Goal: Navigation & Orientation: Find specific page/section

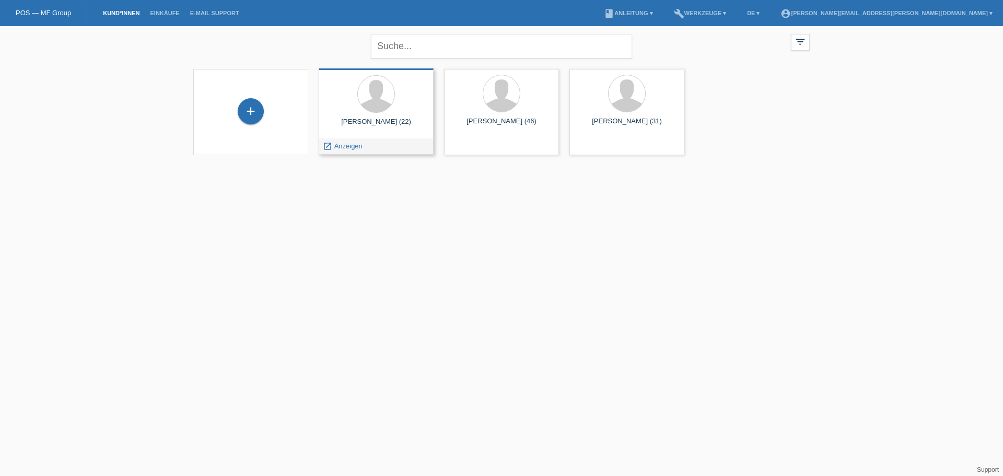
click at [396, 127] on div "[PERSON_NAME] (22)" at bounding box center [376, 125] width 98 height 17
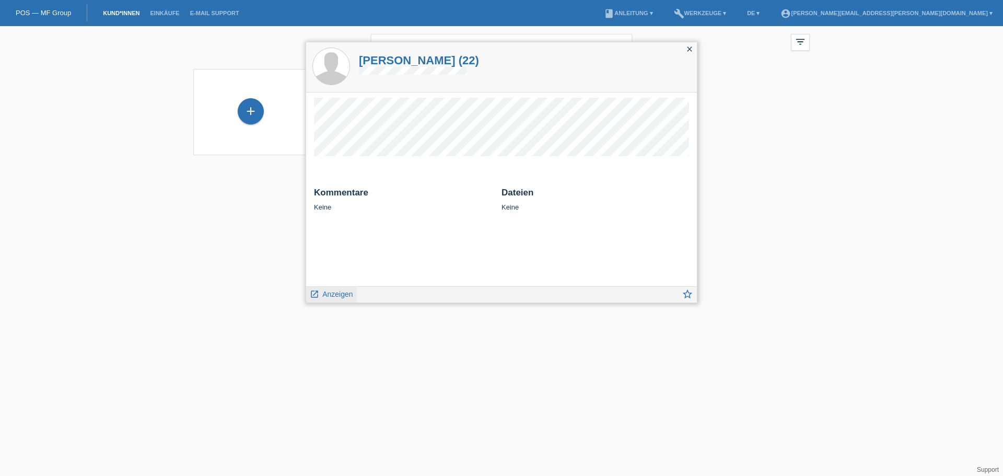
click at [332, 297] on span "Anzeigen" at bounding box center [337, 294] width 30 height 8
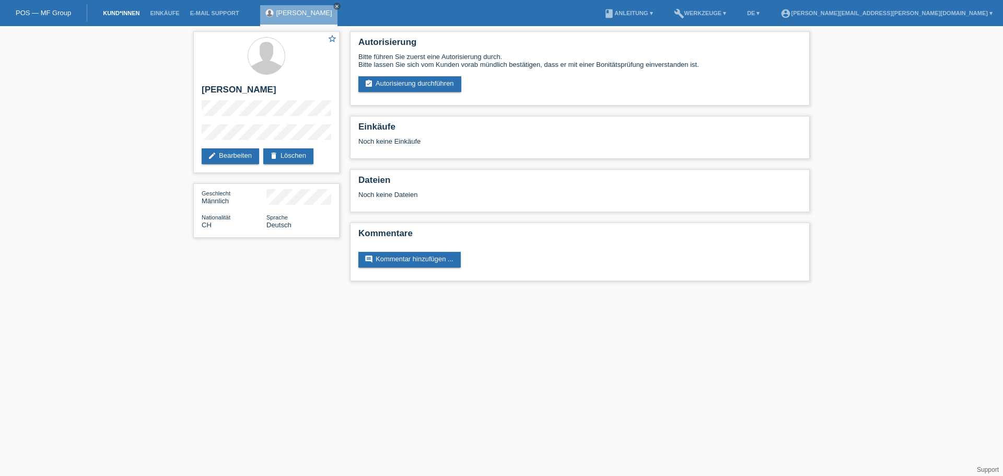
click at [115, 11] on link "Kund*innen" at bounding box center [121, 13] width 47 height 6
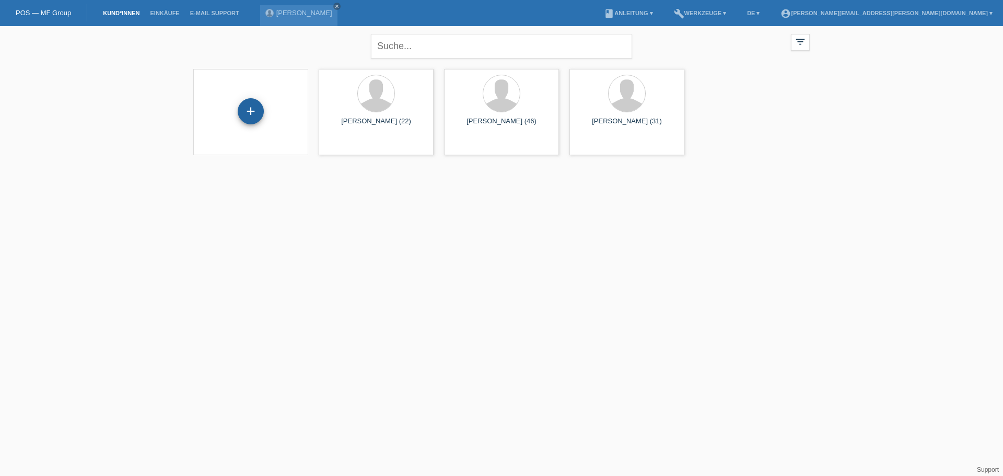
click at [247, 113] on div "+" at bounding box center [251, 111] width 26 height 26
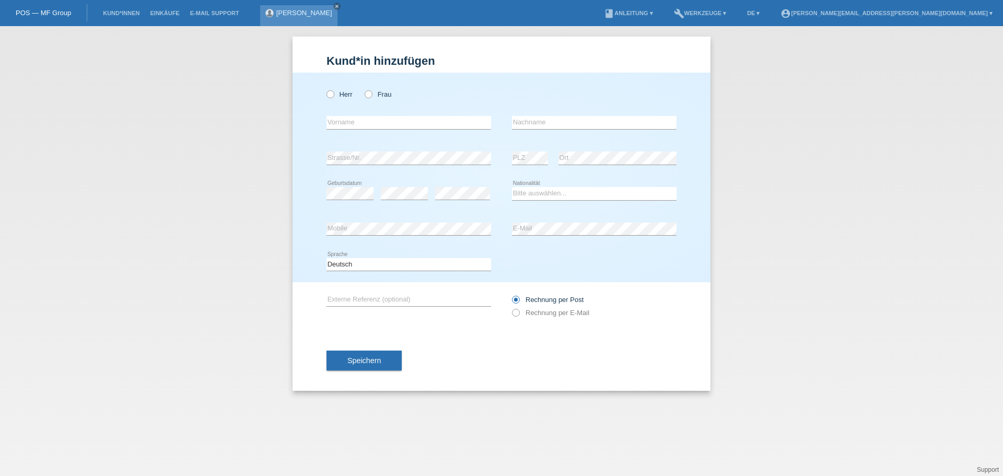
click at [298, 11] on link "Michael Chèvre" at bounding box center [304, 13] width 56 height 8
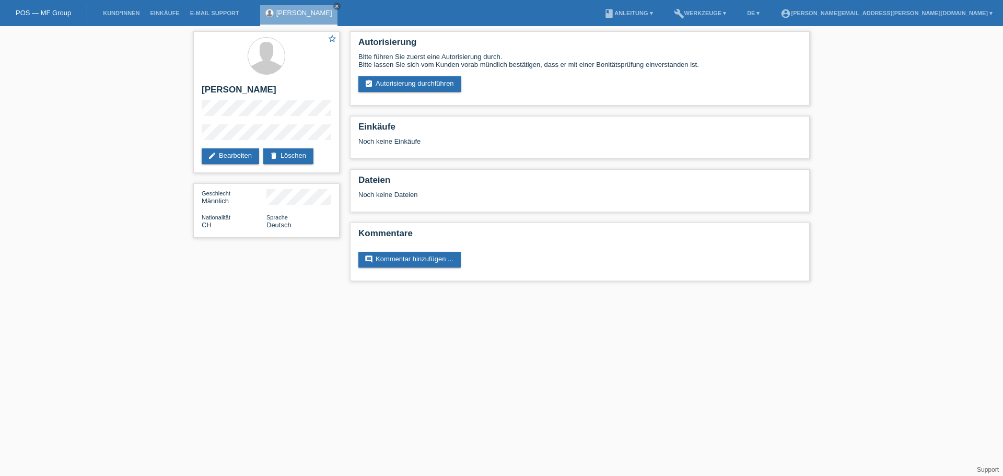
click at [45, 10] on link "POS — MF Group" at bounding box center [43, 13] width 55 height 8
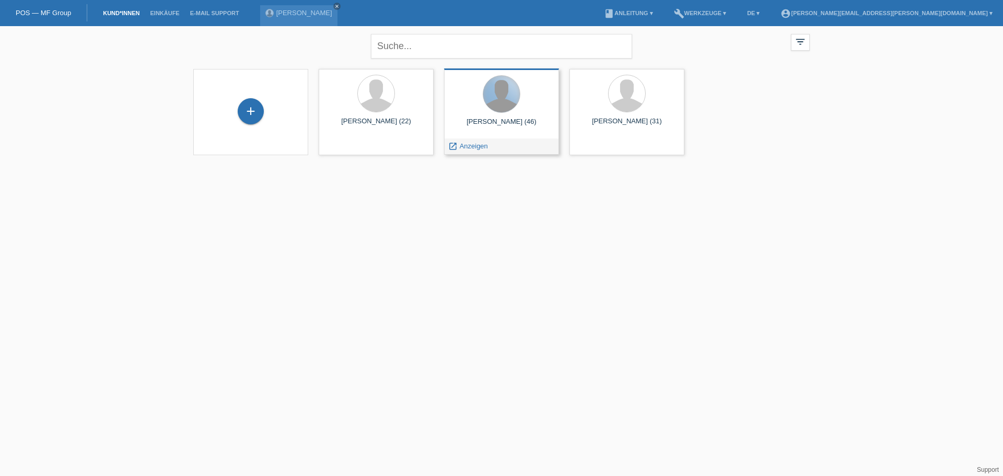
click at [501, 106] on div at bounding box center [501, 94] width 37 height 37
click at [475, 142] on span "Anzeigen" at bounding box center [474, 146] width 28 height 8
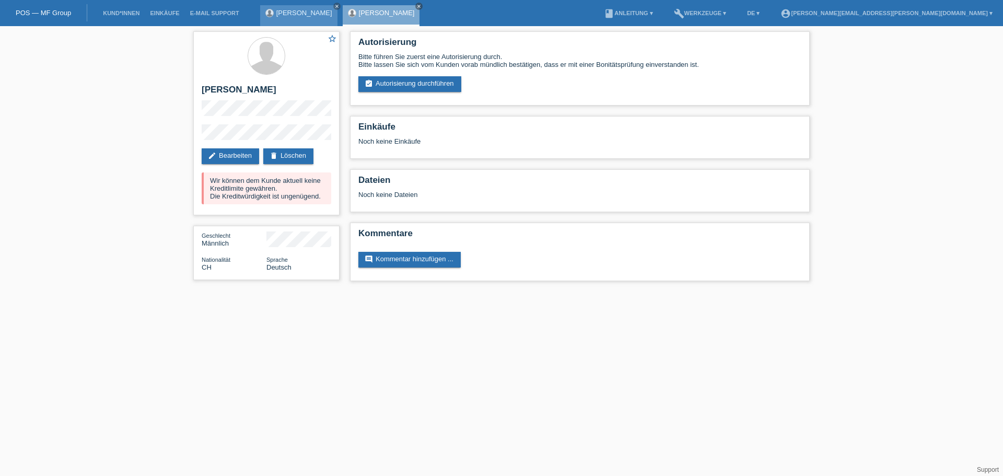
click at [292, 17] on div "Michael Chèvre close" at bounding box center [298, 15] width 77 height 21
click at [294, 12] on link "[PERSON_NAME]" at bounding box center [304, 13] width 56 height 8
